Goal: Task Accomplishment & Management: Manage account settings

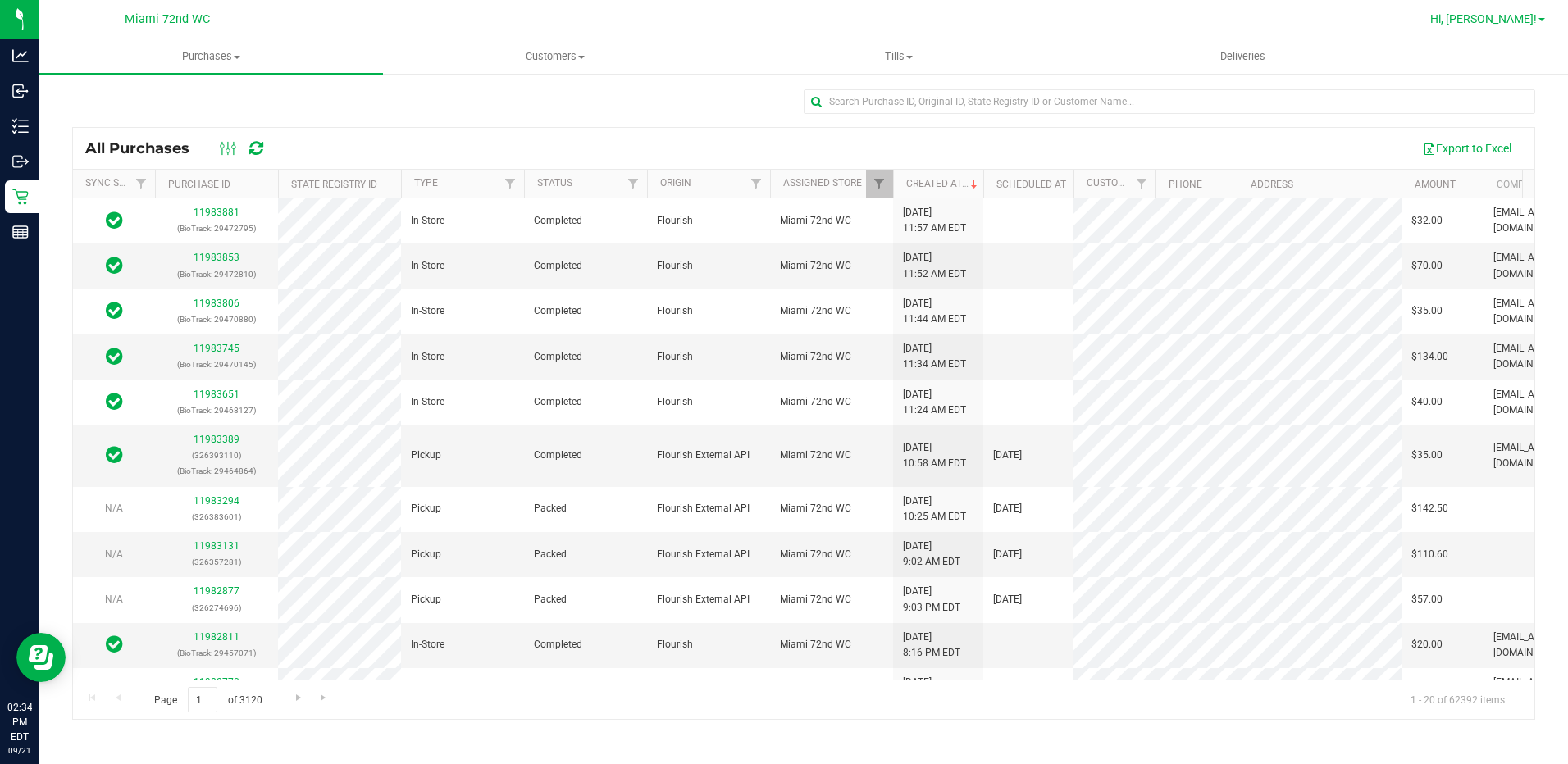
click at [1492, 22] on span "Hi, [PERSON_NAME]!" at bounding box center [1483, 19] width 107 height 13
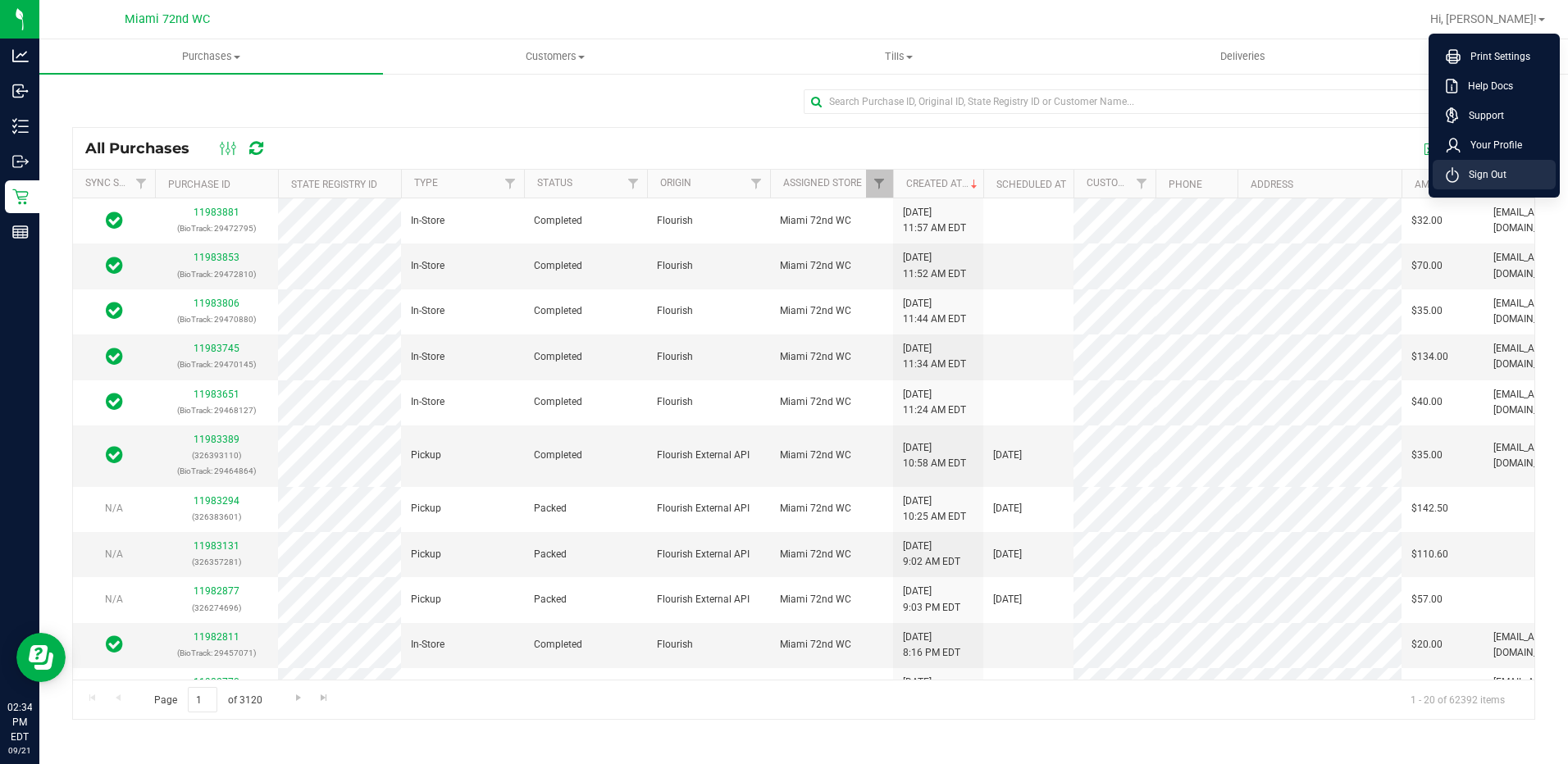
click at [1475, 180] on span "Sign Out" at bounding box center [1482, 175] width 48 height 17
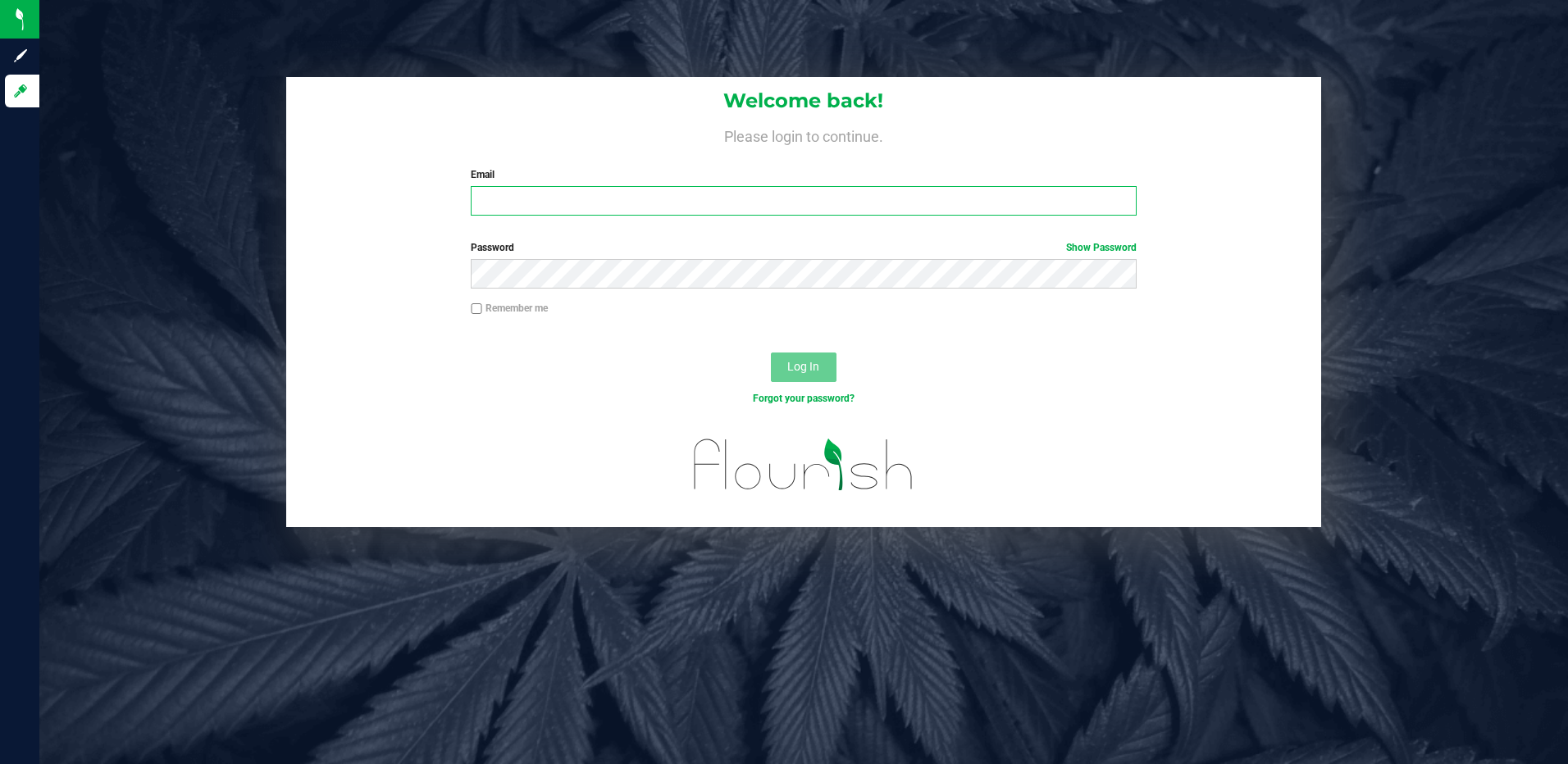
drag, startPoint x: 621, startPoint y: 213, endPoint x: 860, endPoint y: 117, distance: 257.6
click at [621, 213] on input "Email" at bounding box center [804, 200] width 666 height 29
type input "[EMAIL_ADDRESS][DOMAIN_NAME]"
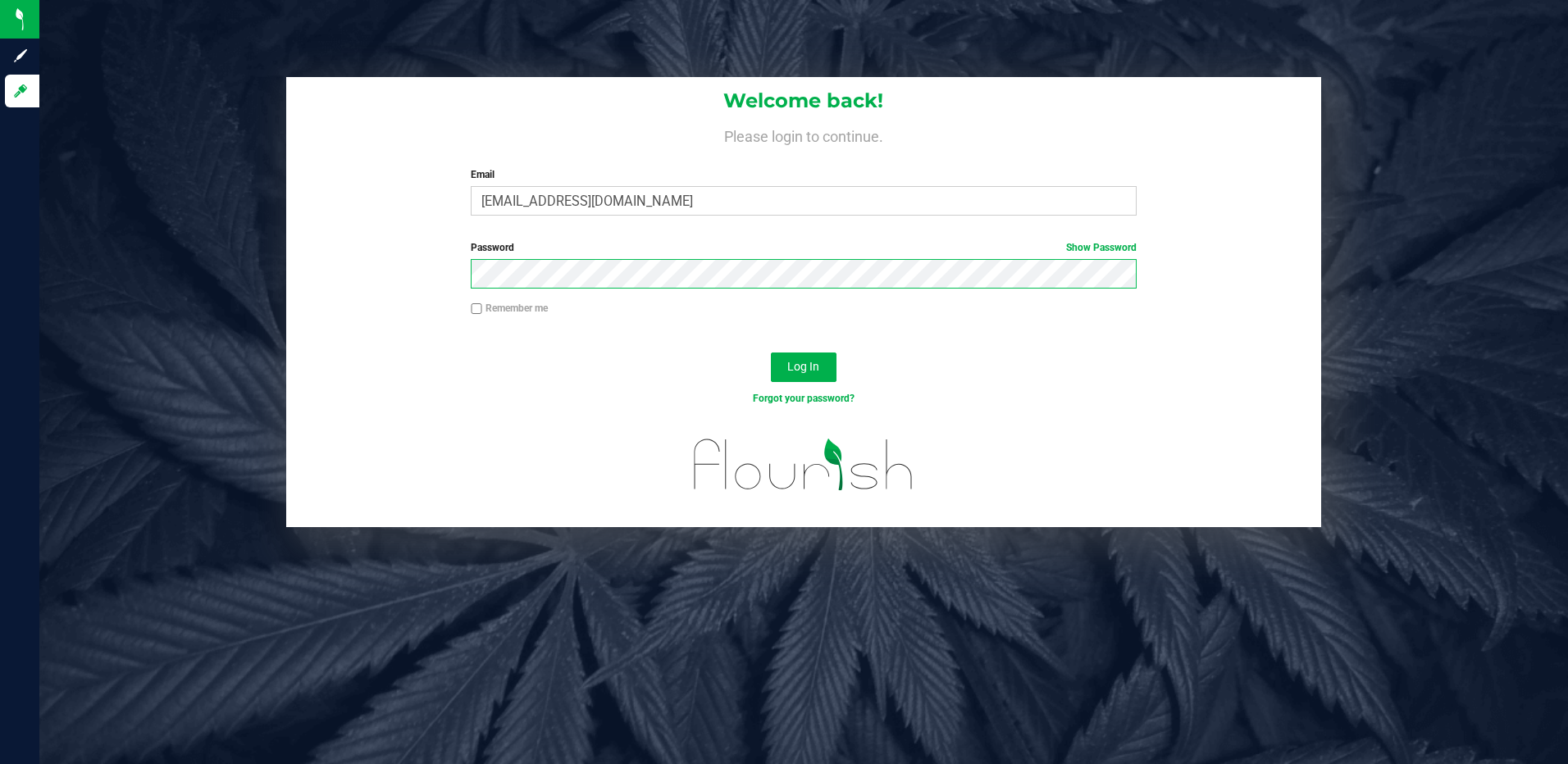
click at [771, 352] on button "Log In" at bounding box center [804, 366] width 66 height 29
